Goal: Find specific page/section: Find specific page/section

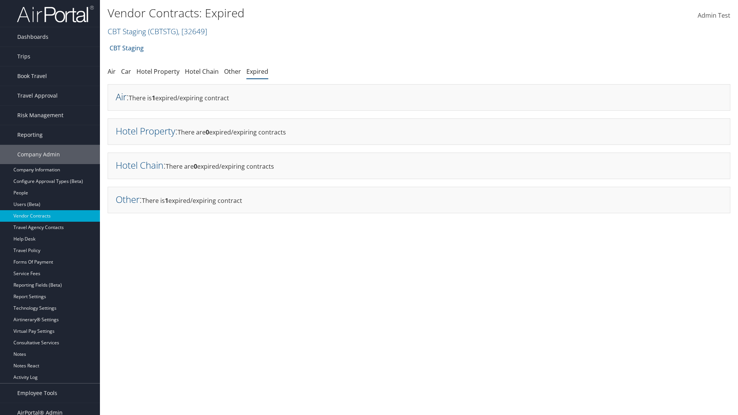
click at [121, 97] on link "Air" at bounding box center [121, 96] width 11 height 13
click at [145, 131] on link "Hotel Property" at bounding box center [146, 131] width 60 height 13
click at [140, 165] on link "Hotel Chain" at bounding box center [140, 165] width 48 height 13
